Goal: Task Accomplishment & Management: Manage account settings

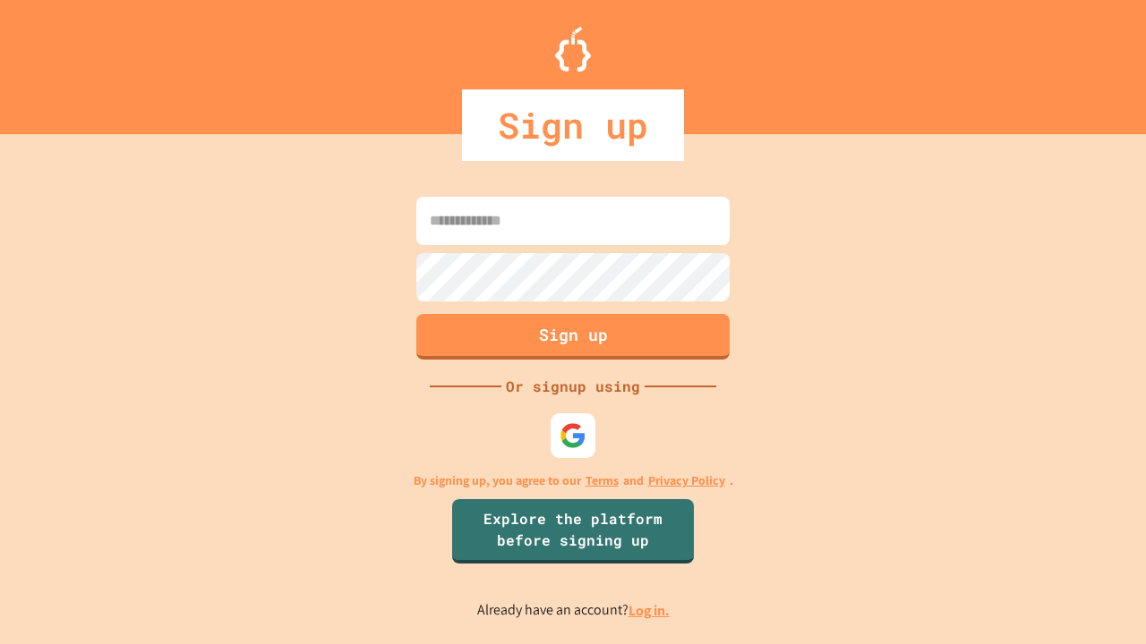
click at [650, 610] on link "Log in." at bounding box center [648, 610] width 41 height 19
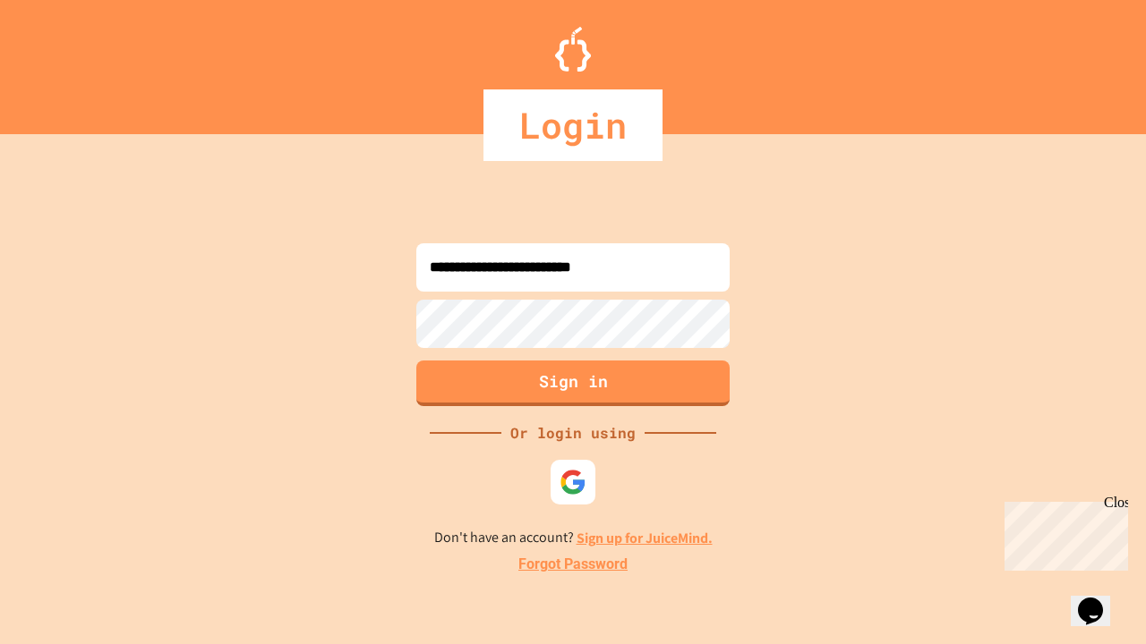
type input "**********"
